Goal: Transaction & Acquisition: Subscribe to service/newsletter

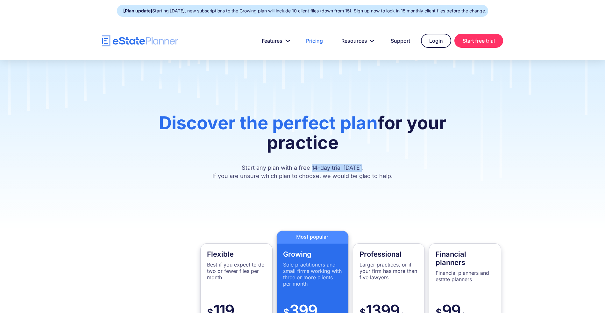
drag, startPoint x: 313, startPoint y: 168, endPoint x: 365, endPoint y: 168, distance: 52.5
click at [365, 168] on p "Start any plan with a free 14-day trial [DATE]. If you are unsure which plan to…" at bounding box center [303, 172] width 344 height 17
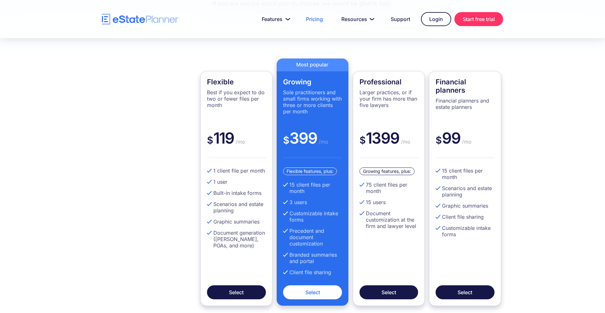
scroll to position [187, 0]
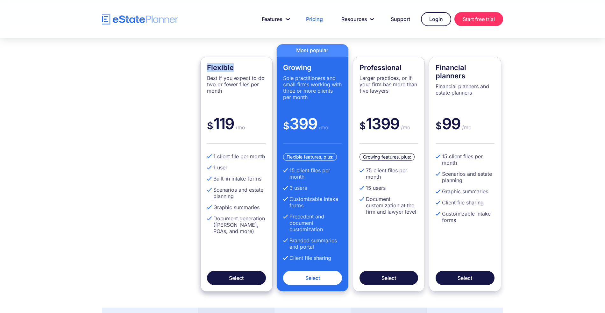
drag, startPoint x: 206, startPoint y: 67, endPoint x: 235, endPoint y: 68, distance: 29.3
click at [235, 68] on div "Flexible Best if you expect to do two or fewer files per month $ 119 /mo 1 clie…" at bounding box center [236, 174] width 72 height 235
drag, startPoint x: 231, startPoint y: 123, endPoint x: 214, endPoint y: 125, distance: 17.0
click at [214, 125] on div "$ 119 /mo" at bounding box center [236, 128] width 59 height 29
click at [251, 128] on div "$ 119 /mo" at bounding box center [236, 128] width 59 height 29
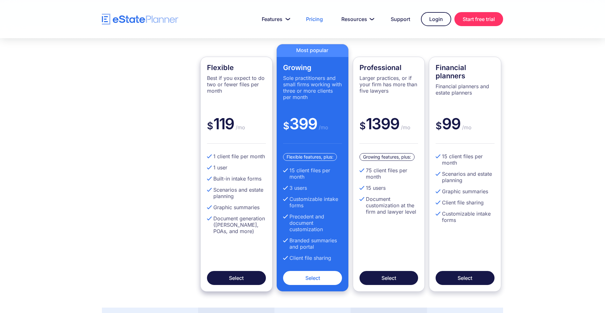
click at [251, 129] on div "$ 119 /mo" at bounding box center [236, 128] width 59 height 29
drag, startPoint x: 294, startPoint y: 171, endPoint x: 288, endPoint y: 171, distance: 6.1
click at [288, 171] on li "15 client files per month" at bounding box center [312, 173] width 59 height 13
click at [241, 124] on span "/mo" at bounding box center [239, 127] width 11 height 6
drag, startPoint x: 231, startPoint y: 121, endPoint x: 212, endPoint y: 125, distance: 19.4
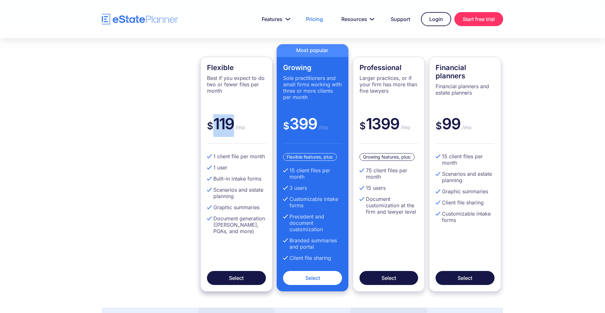
click at [212, 125] on div "$ 119 /mo" at bounding box center [236, 128] width 59 height 29
click at [320, 124] on span "/mo" at bounding box center [322, 127] width 11 height 6
drag, startPoint x: 317, startPoint y: 122, endPoint x: 291, endPoint y: 126, distance: 27.1
click at [291, 126] on div "$ 399 /mo" at bounding box center [312, 128] width 59 height 29
drag, startPoint x: 313, startPoint y: 68, endPoint x: 283, endPoint y: 68, distance: 29.9
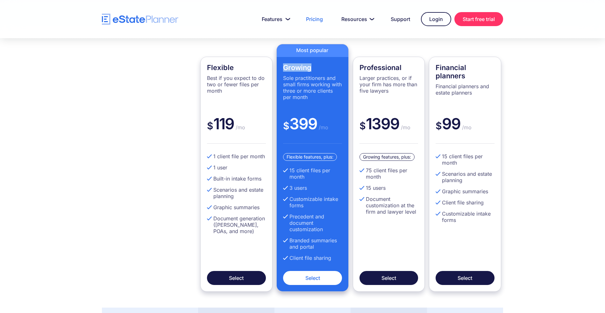
click at [283, 68] on div "Growing Sole practitioners and small firms working with three or more clients p…" at bounding box center [312, 168] width 72 height 248
click at [292, 171] on li "15 client files per month" at bounding box center [312, 173] width 59 height 13
drag, startPoint x: 312, startPoint y: 189, endPoint x: 289, endPoint y: 188, distance: 23.6
click at [289, 188] on li "3 users" at bounding box center [312, 188] width 59 height 6
drag, startPoint x: 241, startPoint y: 121, endPoint x: 211, endPoint y: 122, distance: 30.3
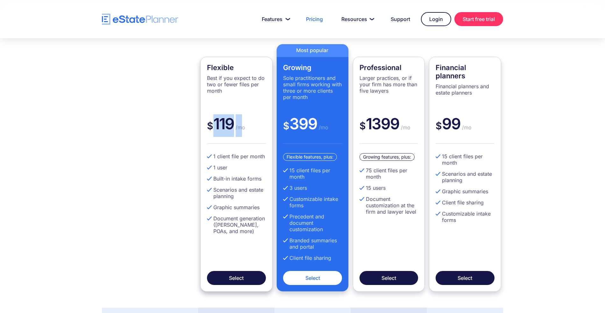
click at [211, 122] on div "$ 119 /mo" at bounding box center [236, 128] width 59 height 29
click at [216, 169] on li "1 user" at bounding box center [236, 167] width 59 height 6
drag, startPoint x: 216, startPoint y: 155, endPoint x: 213, endPoint y: 155, distance: 3.2
click at [213, 155] on li "1 client file per month" at bounding box center [236, 156] width 59 height 6
